Goal: Find specific page/section: Find specific page/section

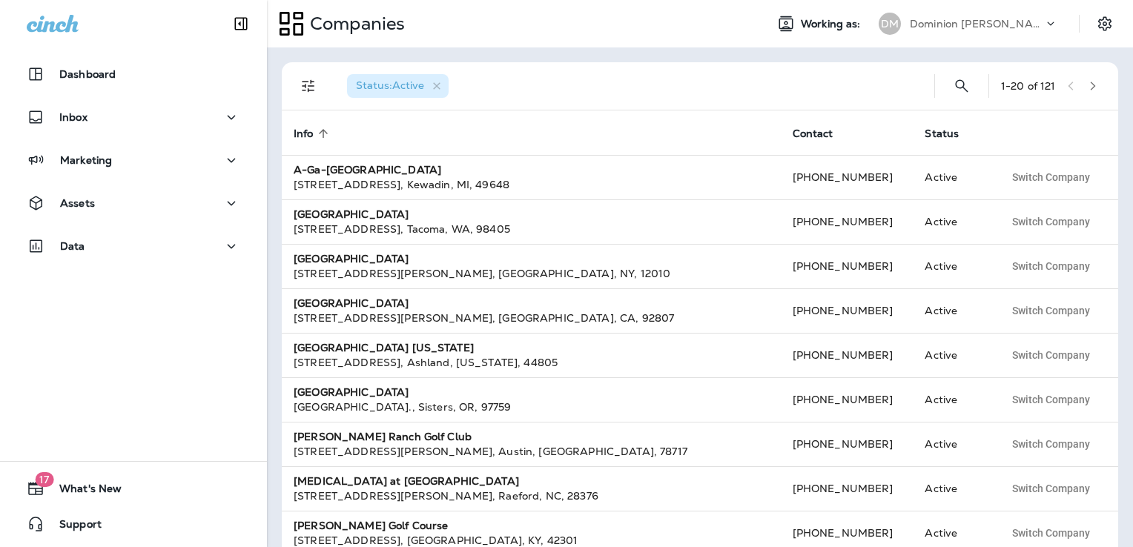
drag, startPoint x: 954, startPoint y: 27, endPoint x: 949, endPoint y: 37, distance: 11.3
click at [954, 26] on p "Dominion [PERSON_NAME]" at bounding box center [976, 24] width 133 height 12
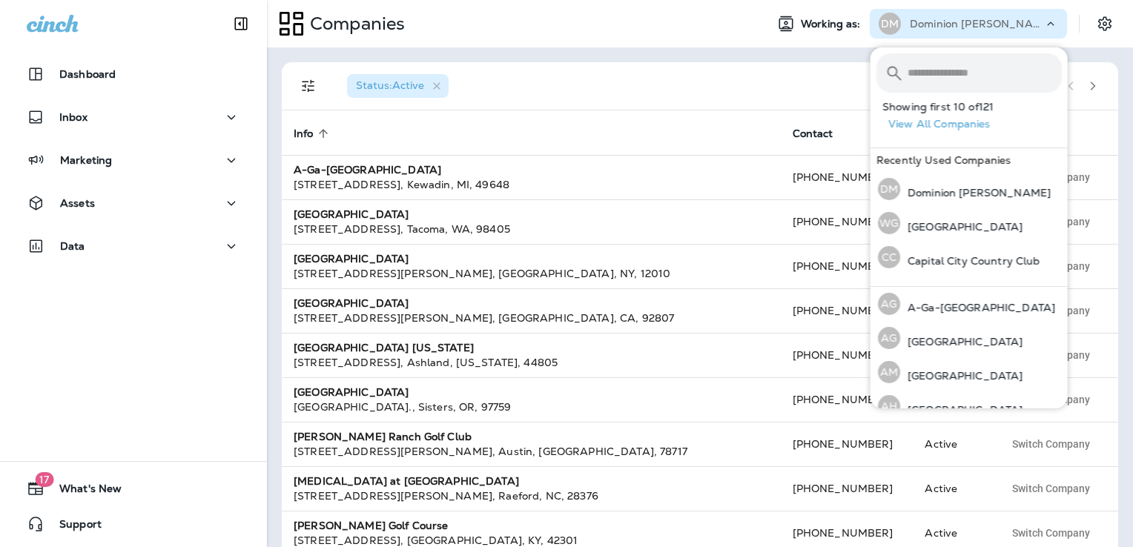
click at [945, 73] on input "text" at bounding box center [985, 72] width 154 height 39
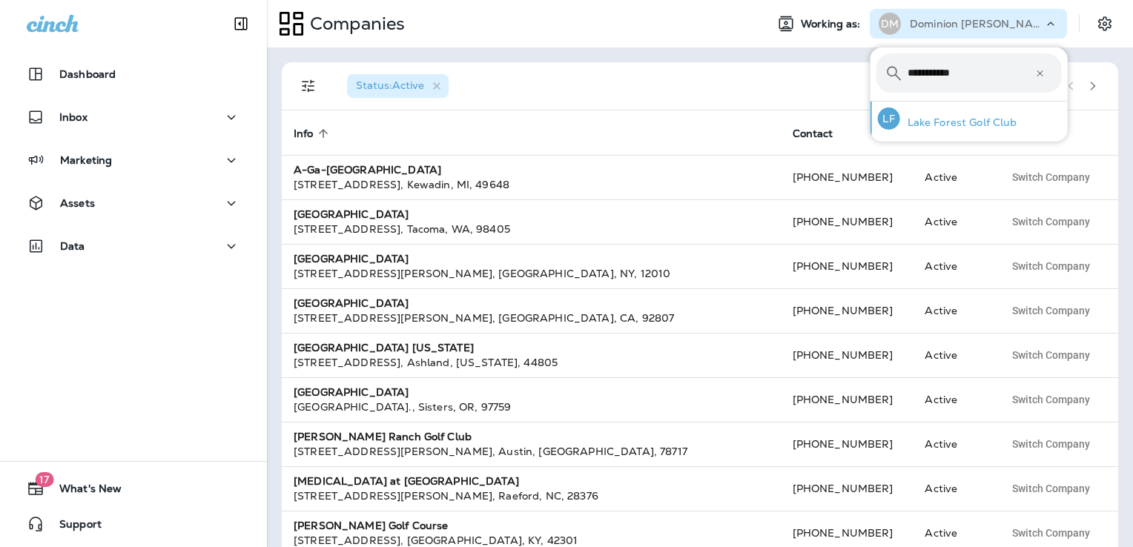
type input "**********"
click at [961, 121] on p "Lake Forest Golf Club" at bounding box center [958, 122] width 117 height 12
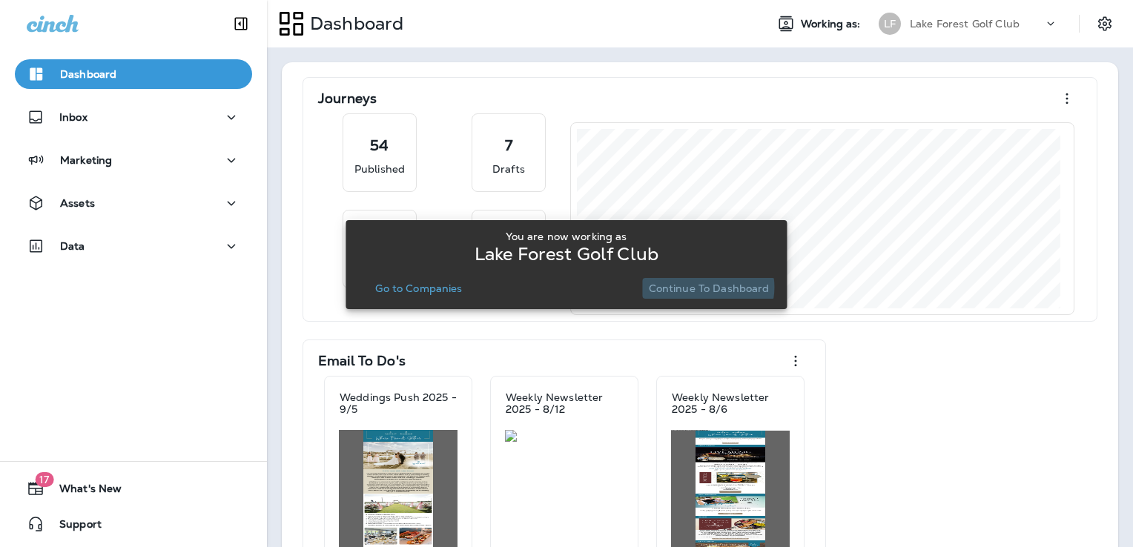
click at [703, 287] on p "Continue to Dashboard" at bounding box center [709, 289] width 121 height 12
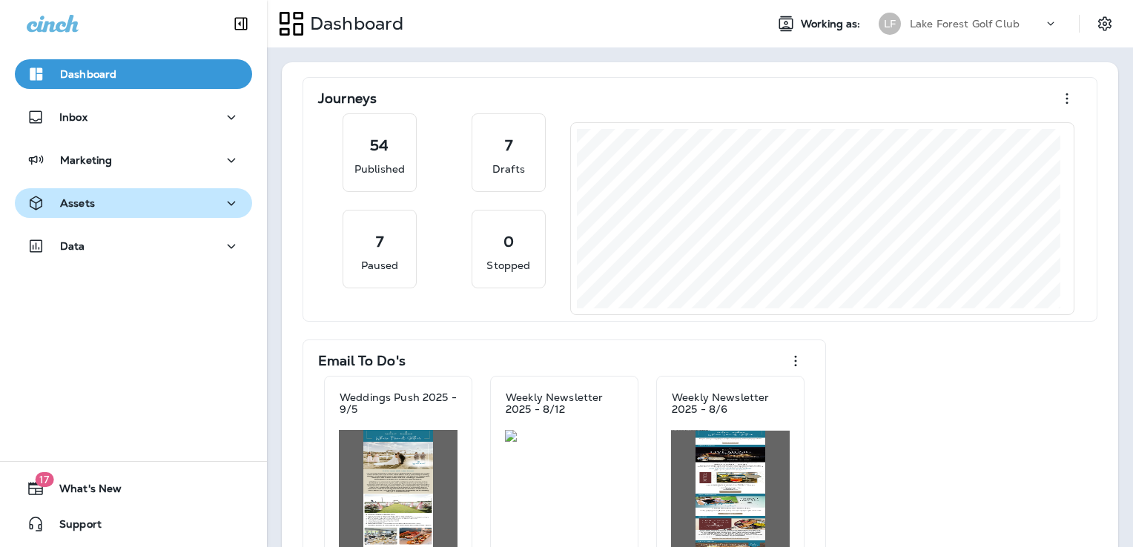
click at [136, 207] on div "Assets" at bounding box center [134, 203] width 214 height 19
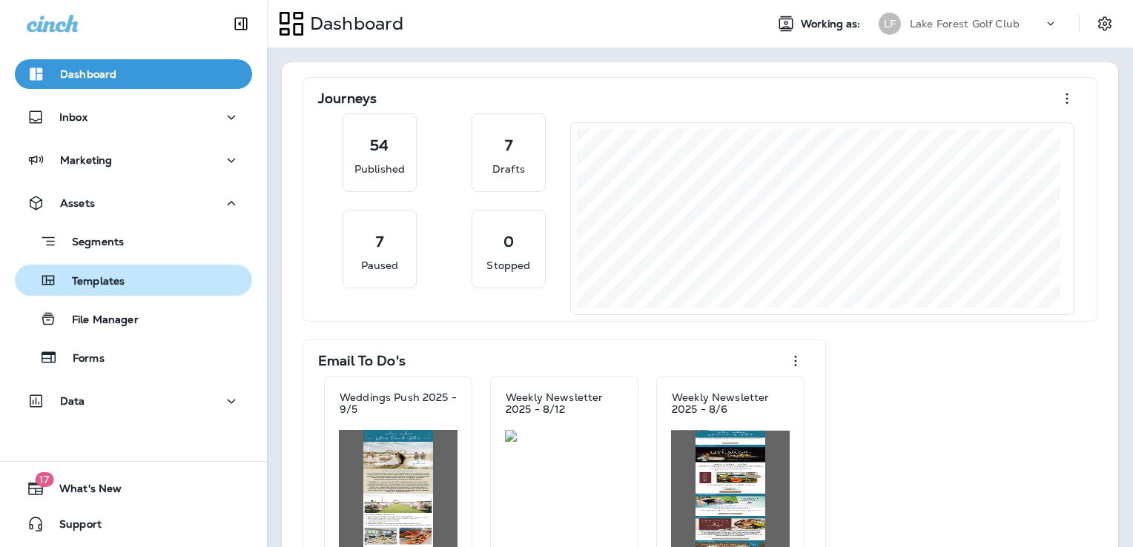
click at [139, 277] on div "Templates" at bounding box center [133, 280] width 225 height 22
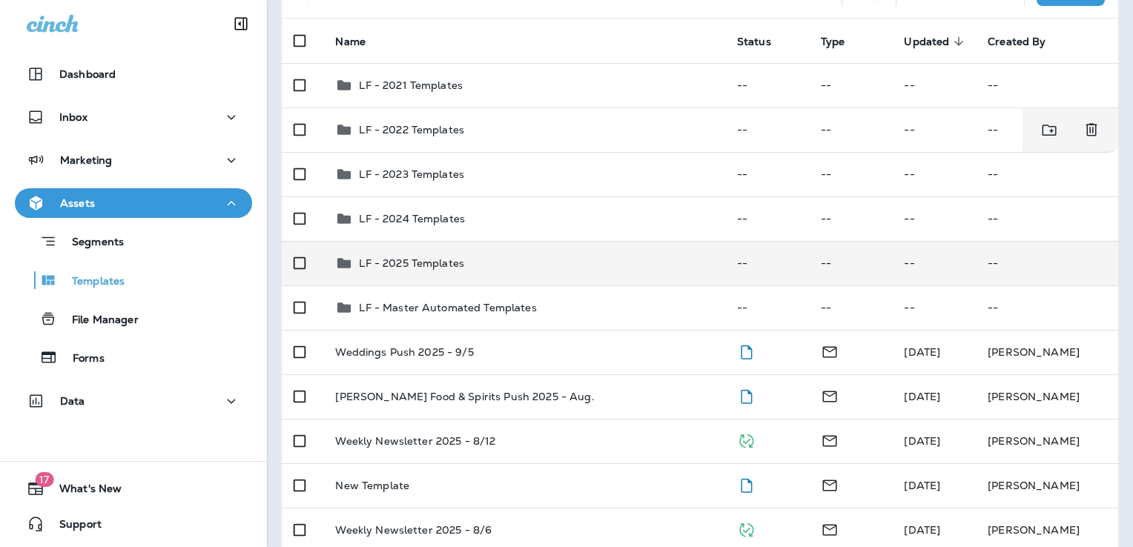
scroll to position [151, 0]
